Goal: Complete application form: Complete application form

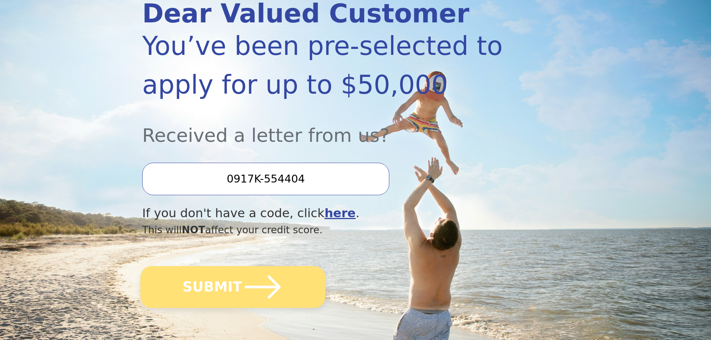
scroll to position [112, 0]
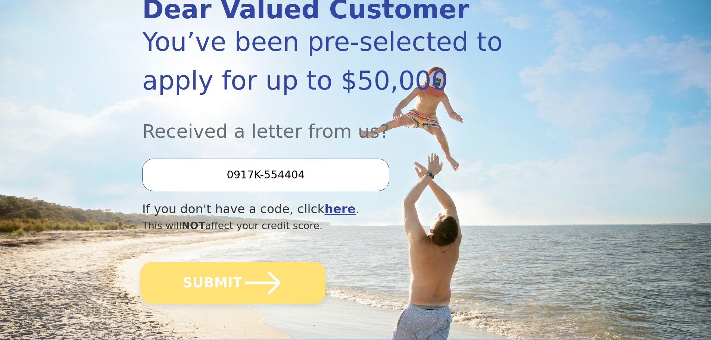
click at [217, 285] on button "SUBMIT" at bounding box center [232, 283] width 185 height 42
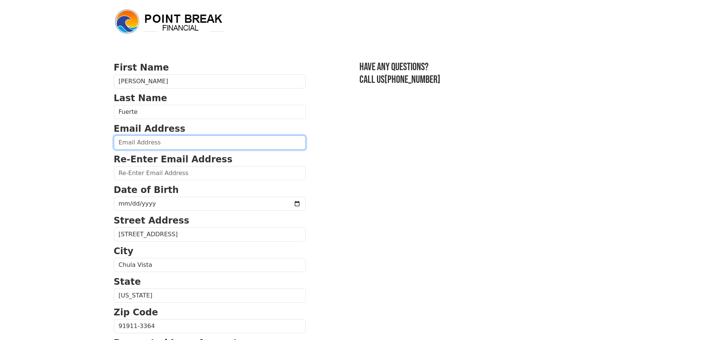
drag, startPoint x: 149, startPoint y: 144, endPoint x: 173, endPoint y: 143, distance: 24.6
click at [149, 144] on input "email" at bounding box center [210, 143] width 192 height 14
type input "corralstrong@icloud.com"
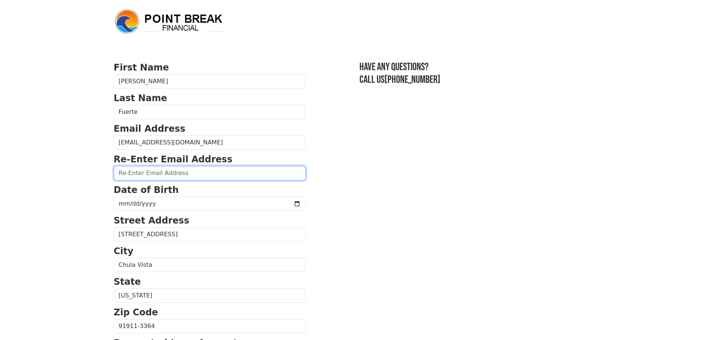
click at [175, 174] on input "email" at bounding box center [210, 173] width 192 height 14
type input "Corralstrong@icloud.com"
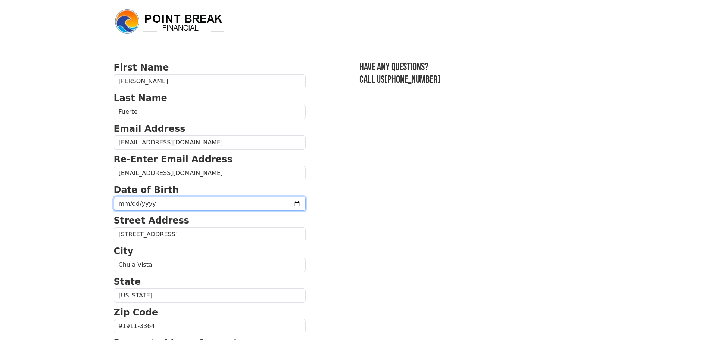
click at [174, 204] on input "date" at bounding box center [210, 204] width 192 height 14
type input "1969-12-22"
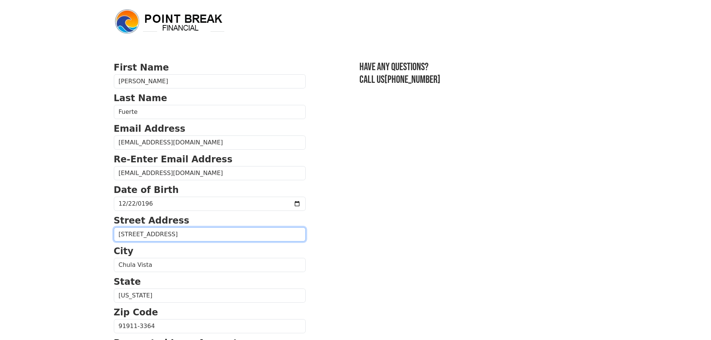
click at [164, 235] on input "1101 Del Mar Ave" at bounding box center [210, 234] width 192 height 14
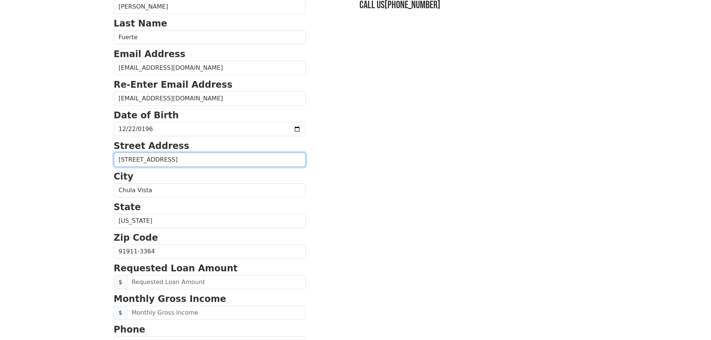
scroll to position [112, 0]
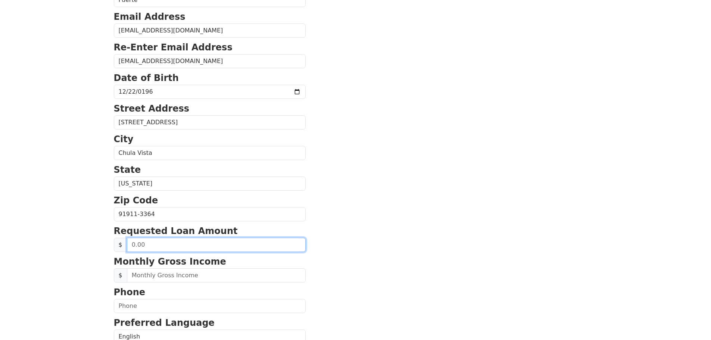
click at [251, 248] on input "text" at bounding box center [216, 245] width 179 height 14
drag, startPoint x: 209, startPoint y: 249, endPoint x: 4, endPoint y: 248, distance: 205.0
click at [14, 228] on html "First Name Esther Last Name Fuerte Email Address corralstrong@icloud.com Re-Ent…" at bounding box center [355, 58] width 711 height 340
type input "50,000.00"
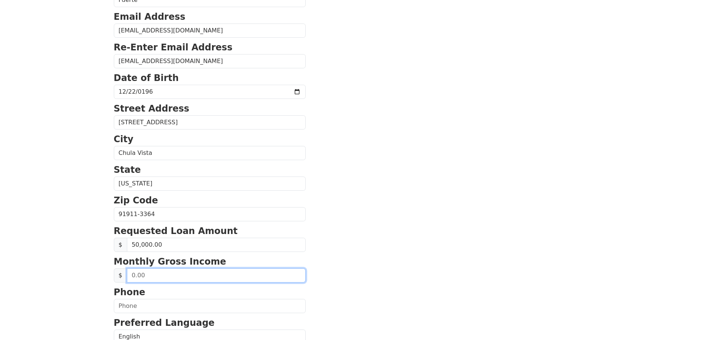
click at [183, 275] on input "text" at bounding box center [216, 275] width 179 height 14
click at [155, 277] on input "text" at bounding box center [216, 275] width 179 height 14
drag, startPoint x: 156, startPoint y: 276, endPoint x: 94, endPoint y: 277, distance: 62.4
click at [99, 228] on html "First Name Esther Last Name Fuerte Email Address corralstrong@icloud.com Re-Ent…" at bounding box center [355, 58] width 711 height 340
type input "6,500.00"
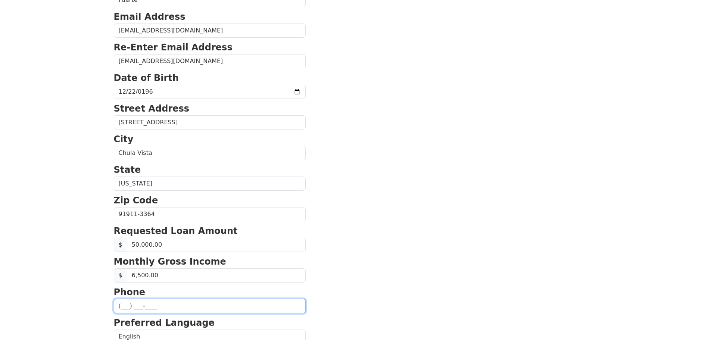
click at [155, 308] on input "text" at bounding box center [210, 306] width 192 height 14
type input "(619) 902-6905"
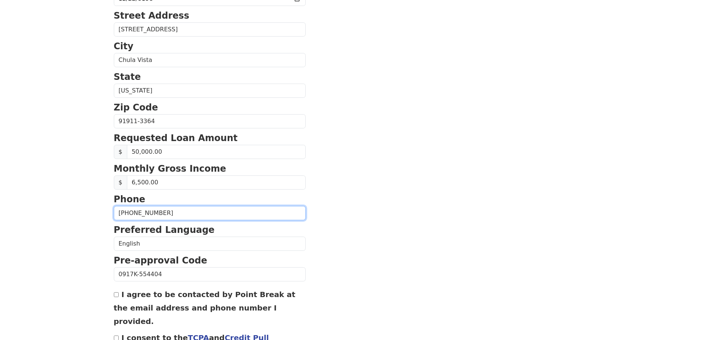
scroll to position [224, 0]
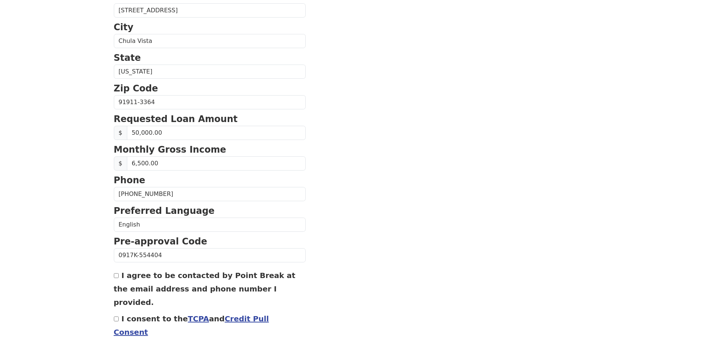
click at [117, 277] on input "I agree to be contacted by Point Break at the email address and phone number I …" at bounding box center [116, 275] width 5 height 5
checkbox input "true"
click at [116, 317] on input "I consent to the TCPA and Credit Pull Consent" at bounding box center [116, 319] width 5 height 5
checkbox input "true"
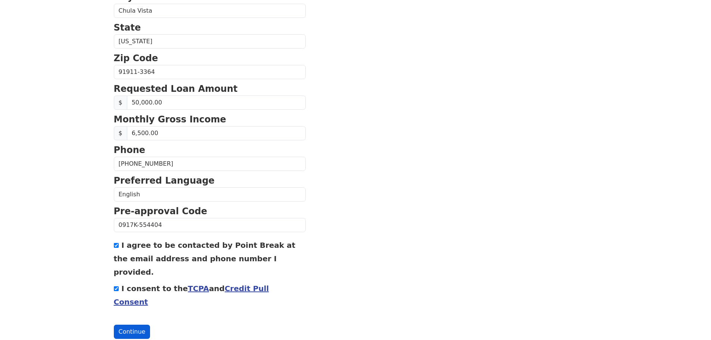
click at [128, 325] on button "Continue" at bounding box center [132, 332] width 37 height 14
